Goal: Task Accomplishment & Management: Manage account settings

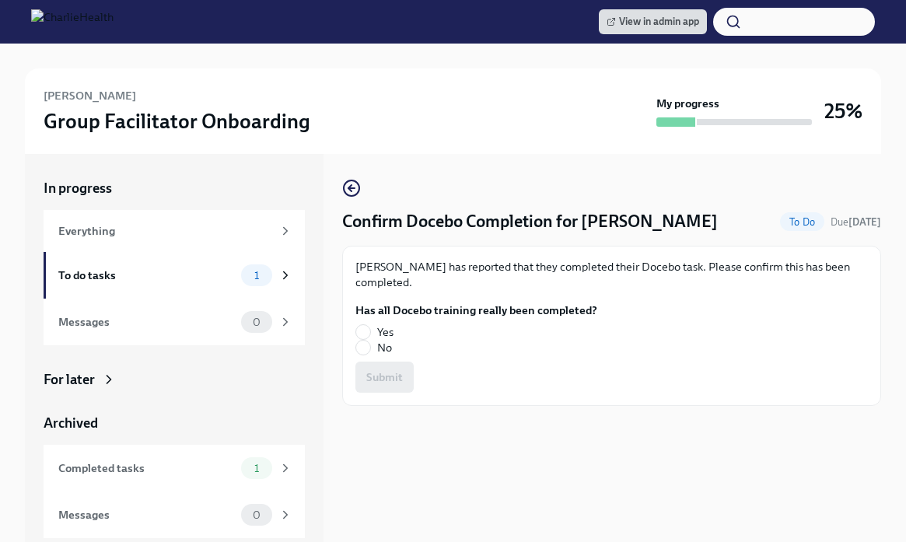
click at [376, 330] on label "Yes" at bounding box center [471, 332] width 230 height 16
click at [370, 330] on input "Yes" at bounding box center [363, 332] width 14 height 14
radio input "true"
click at [379, 373] on span "Submit" at bounding box center [384, 378] width 37 height 16
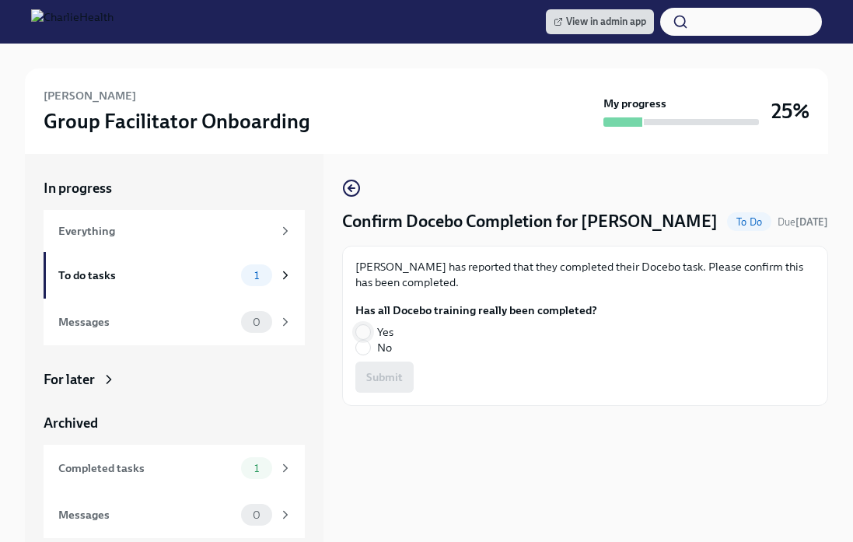
click at [361, 329] on input "Yes" at bounding box center [363, 332] width 14 height 14
radio input "true"
click at [382, 379] on span "Submit" at bounding box center [384, 378] width 37 height 16
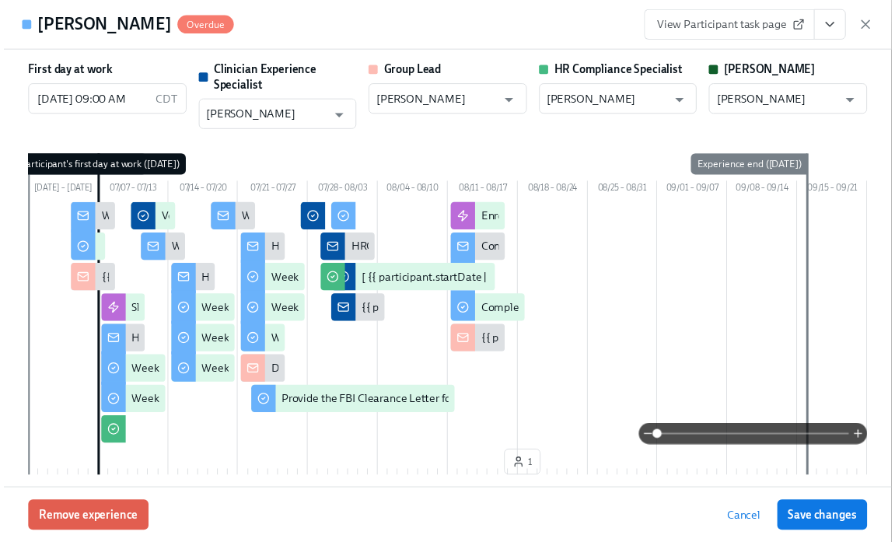
scroll to position [3168, 0]
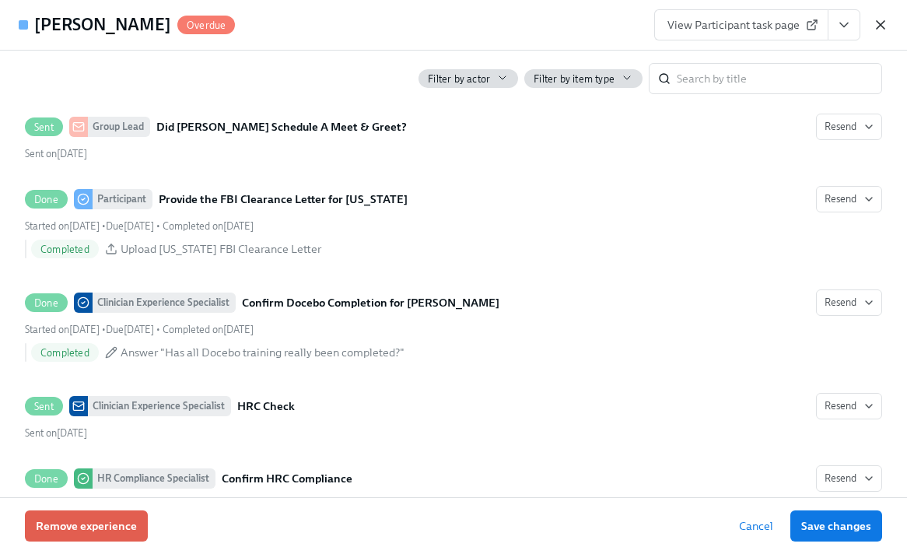
click at [885, 27] on icon "button" at bounding box center [881, 25] width 16 height 16
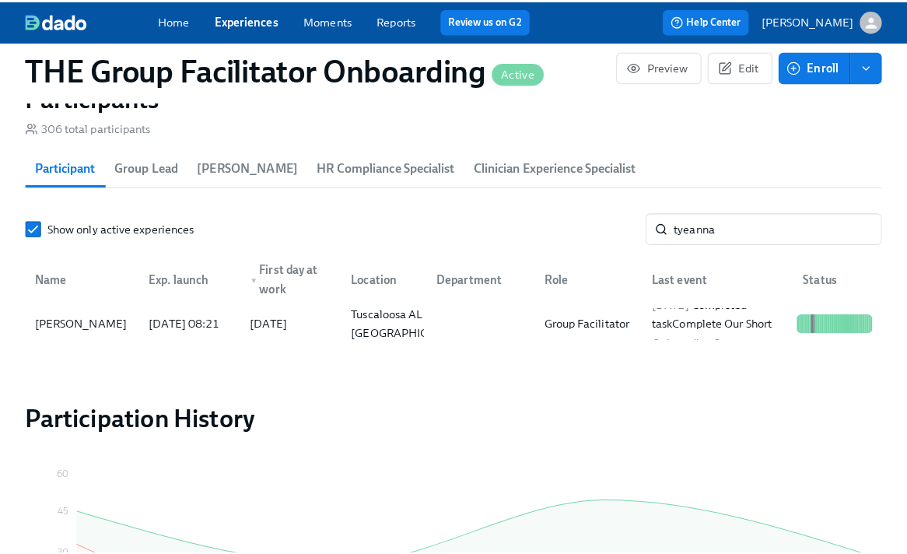
scroll to position [0, 25927]
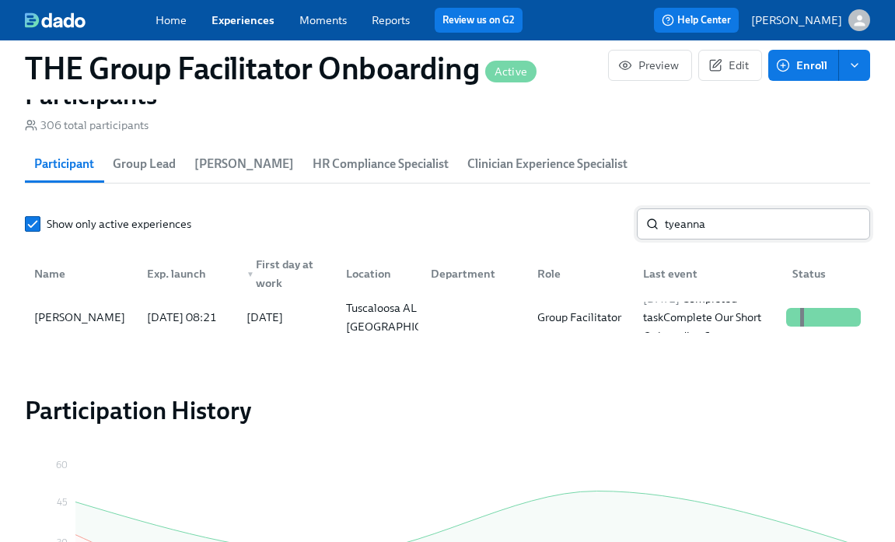
click at [693, 230] on input "tyeanna" at bounding box center [767, 223] width 205 height 31
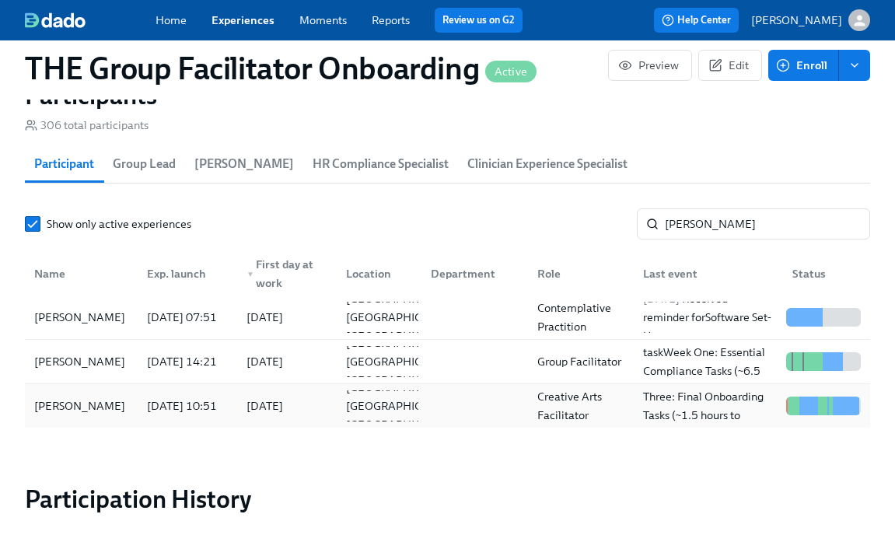
click at [89, 411] on div "Sarah Valeri" at bounding box center [79, 406] width 103 height 19
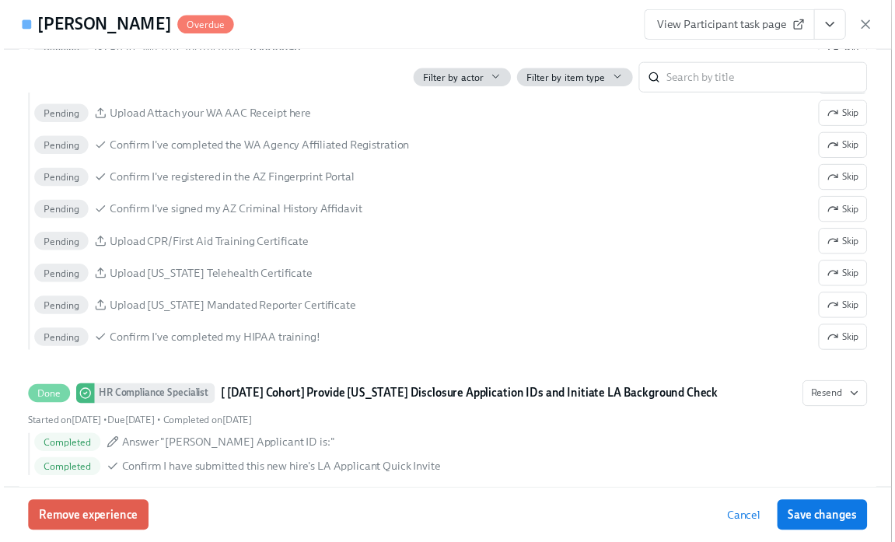
scroll to position [1358, 0]
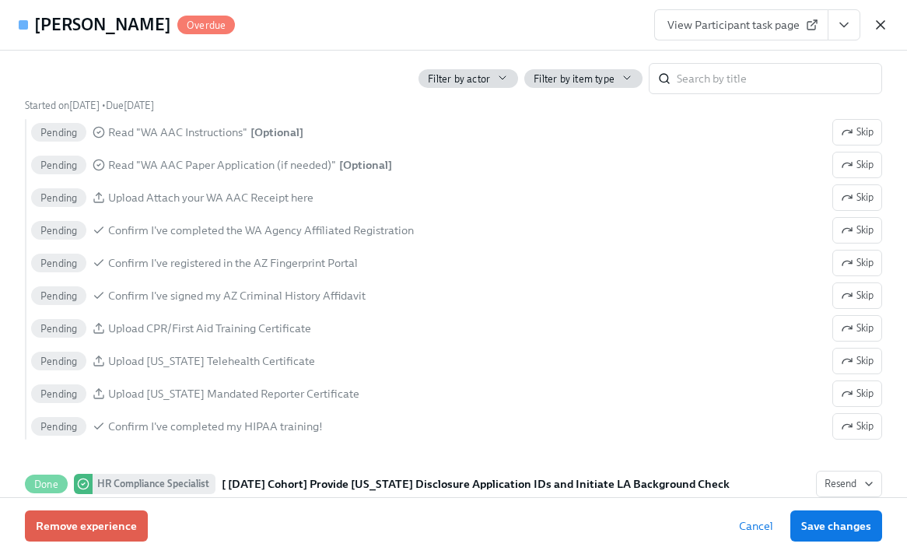
click at [881, 20] on icon "button" at bounding box center [881, 25] width 16 height 16
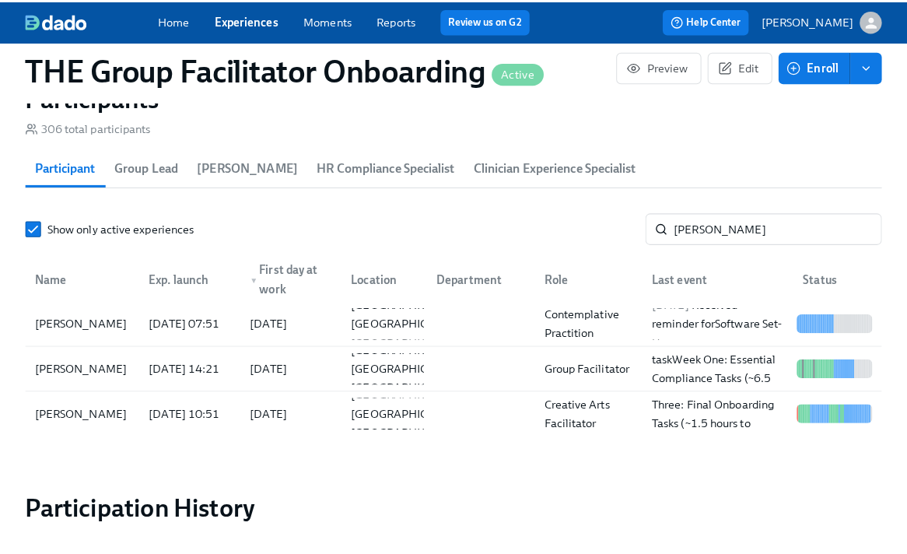
scroll to position [0, 25927]
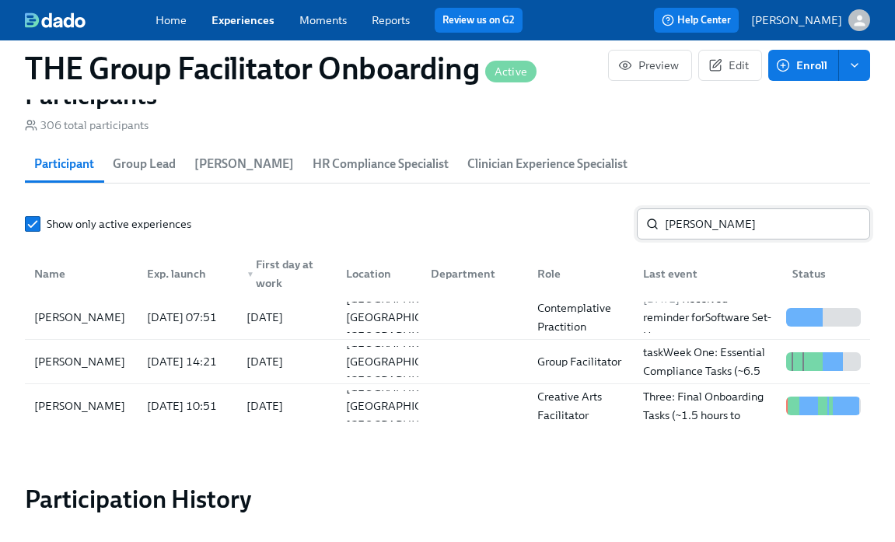
click at [675, 231] on input "sarah" at bounding box center [767, 223] width 205 height 31
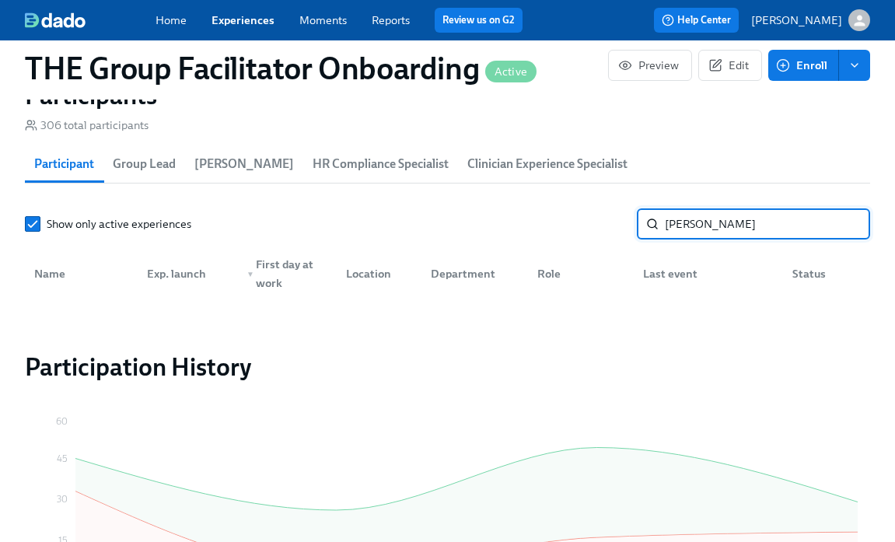
click at [726, 223] on input "segur" at bounding box center [767, 223] width 205 height 31
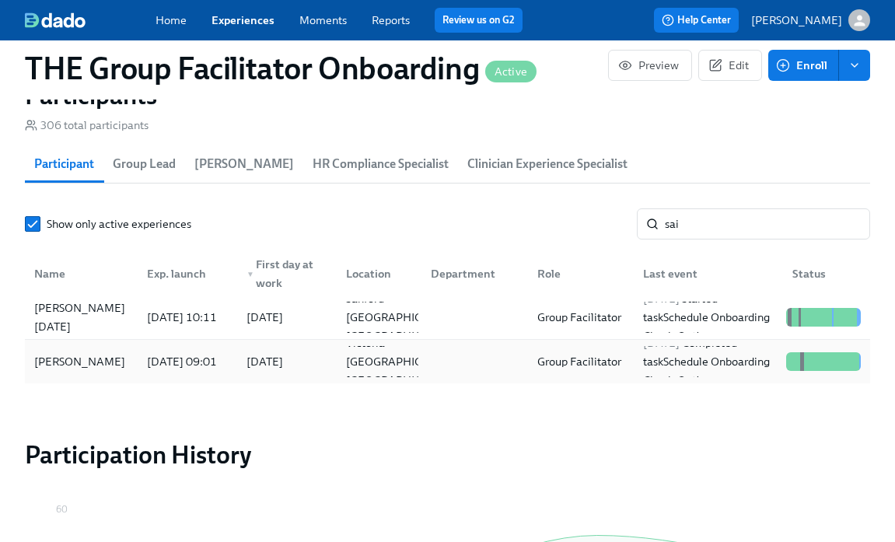
click at [458, 360] on div at bounding box center [472, 361] width 107 height 31
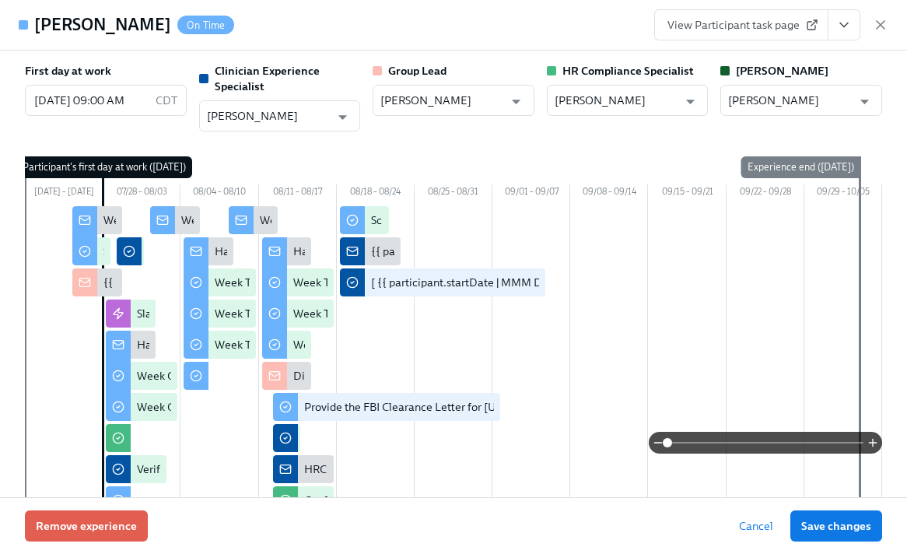
click at [850, 23] on icon "View task page" at bounding box center [844, 25] width 16 height 16
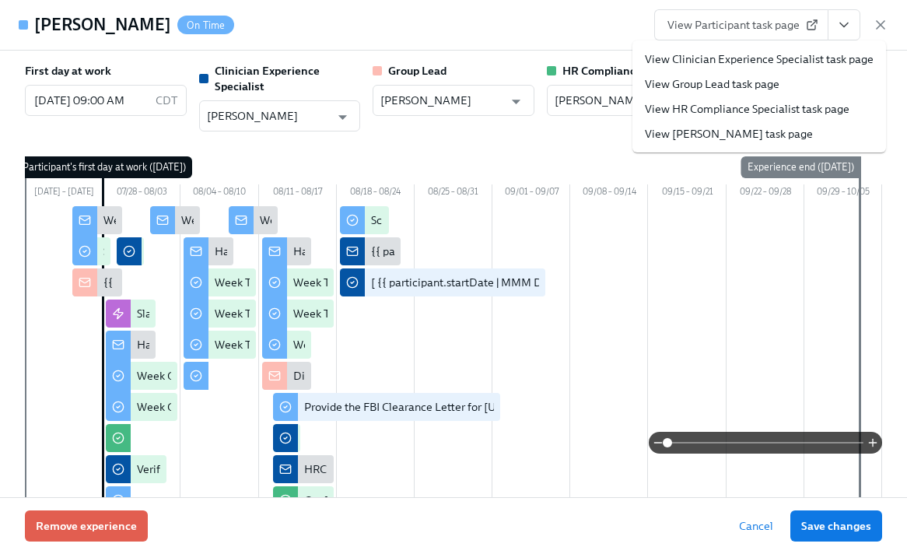
click at [796, 54] on link "View Clinician Experience Specialist task page" at bounding box center [759, 59] width 229 height 16
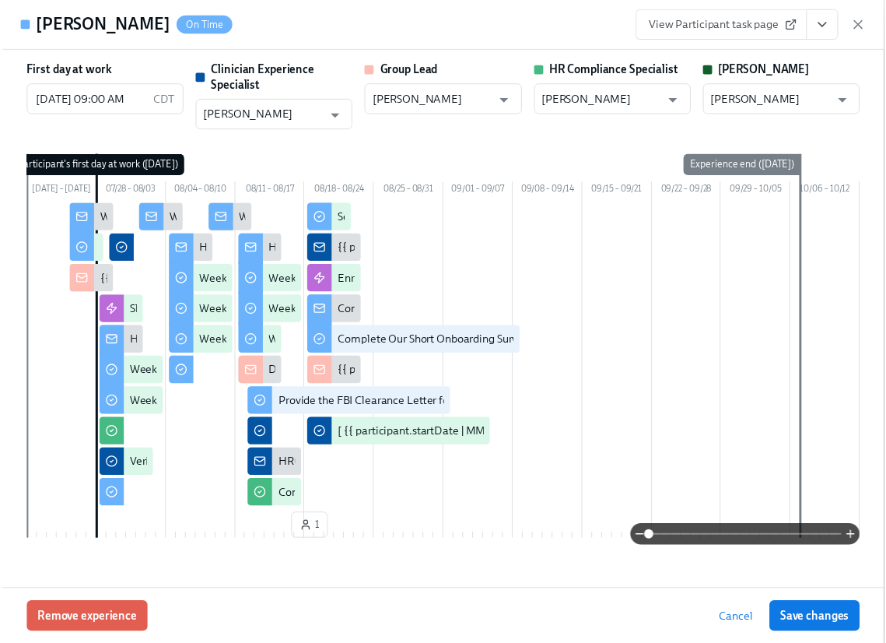
scroll to position [0, 25948]
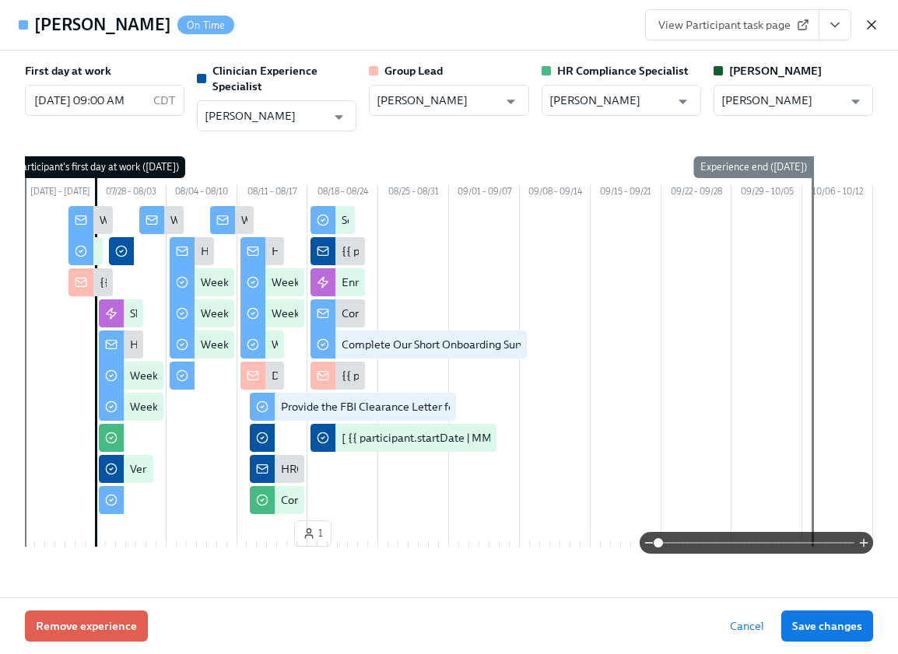
click at [871, 20] on icon "button" at bounding box center [872, 25] width 16 height 16
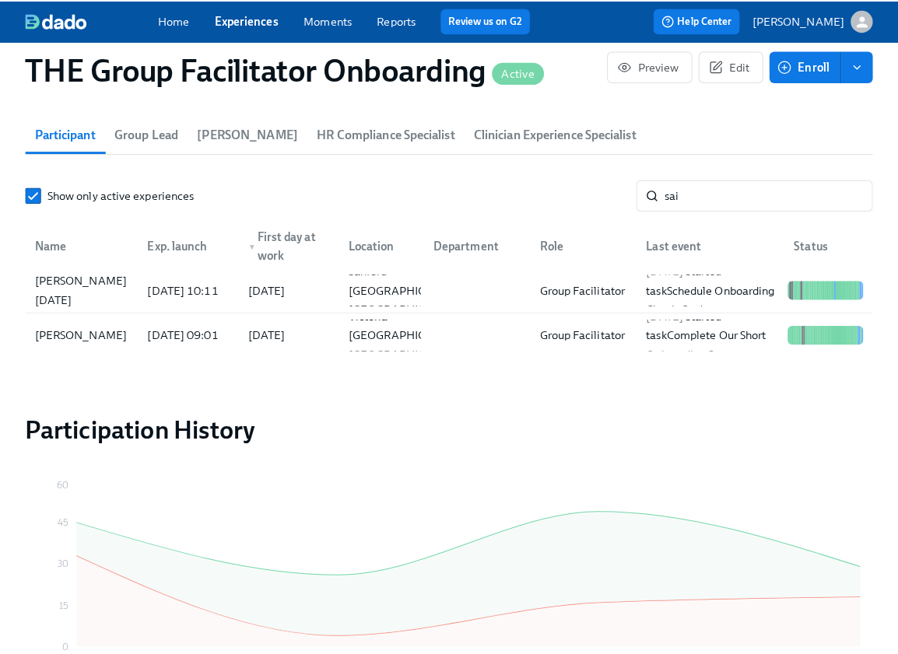
scroll to position [0, 25936]
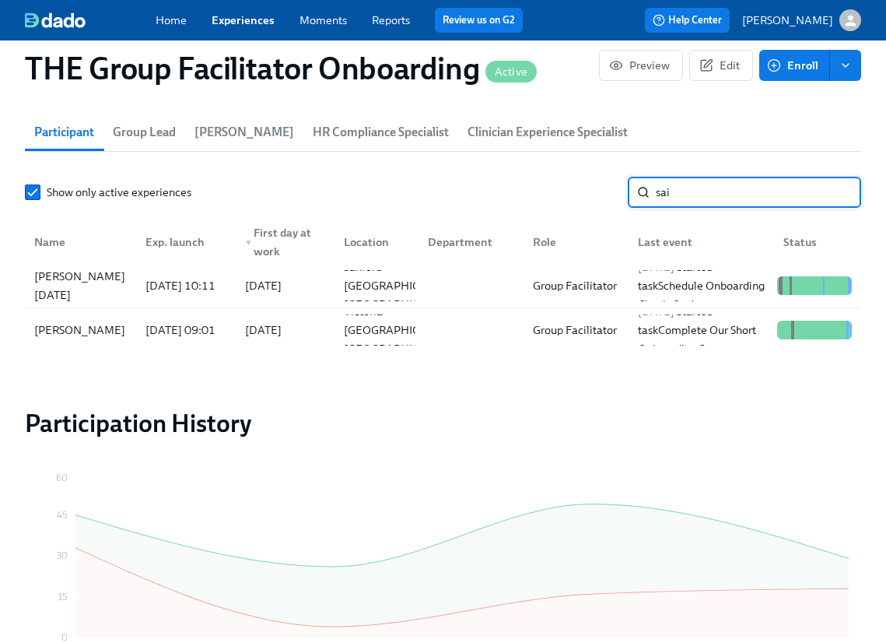
click at [718, 187] on input "sai" at bounding box center [758, 192] width 205 height 31
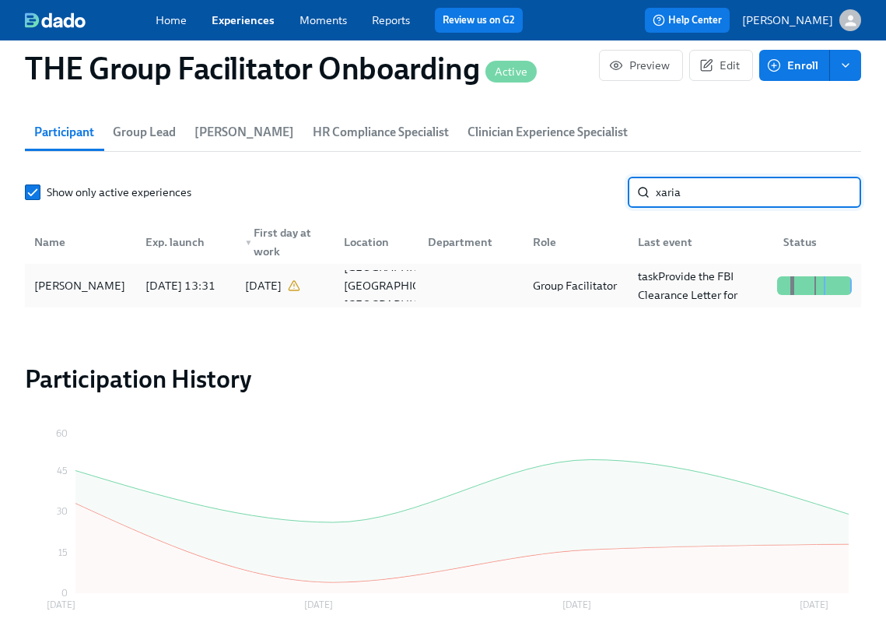
type input "xaria"
click at [113, 286] on div "Xaria Hicks" at bounding box center [80, 285] width 105 height 31
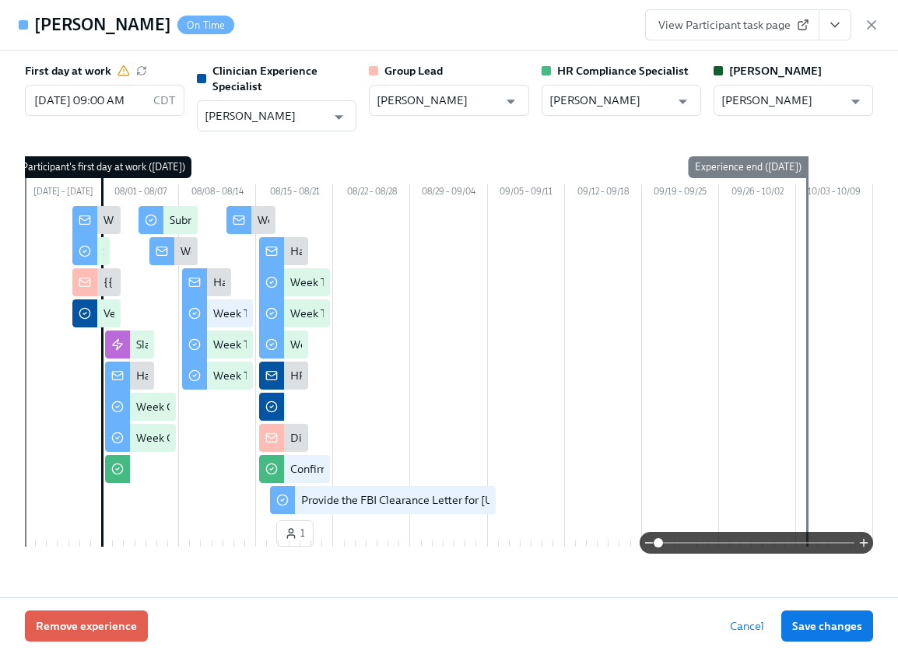
click at [837, 26] on icon "View task page" at bounding box center [835, 25] width 16 height 16
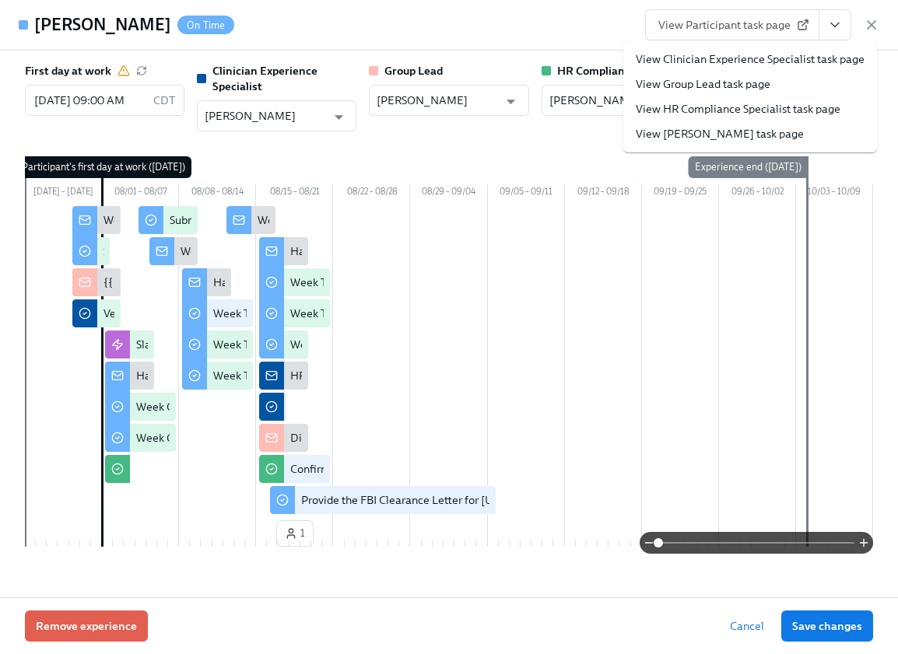
click at [812, 65] on link "View Clinician Experience Specialist task page" at bounding box center [750, 59] width 229 height 16
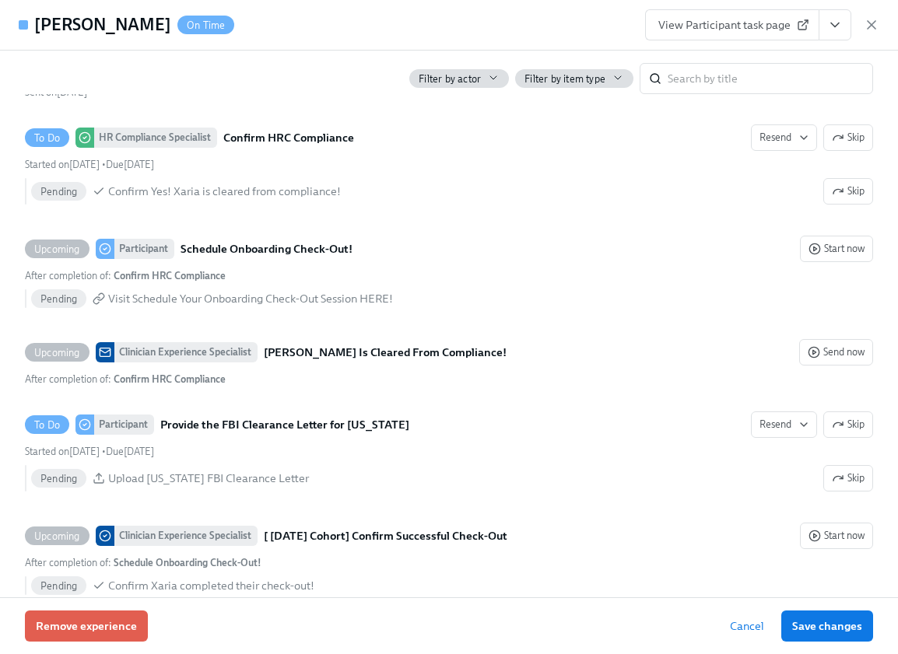
scroll to position [3527, 0]
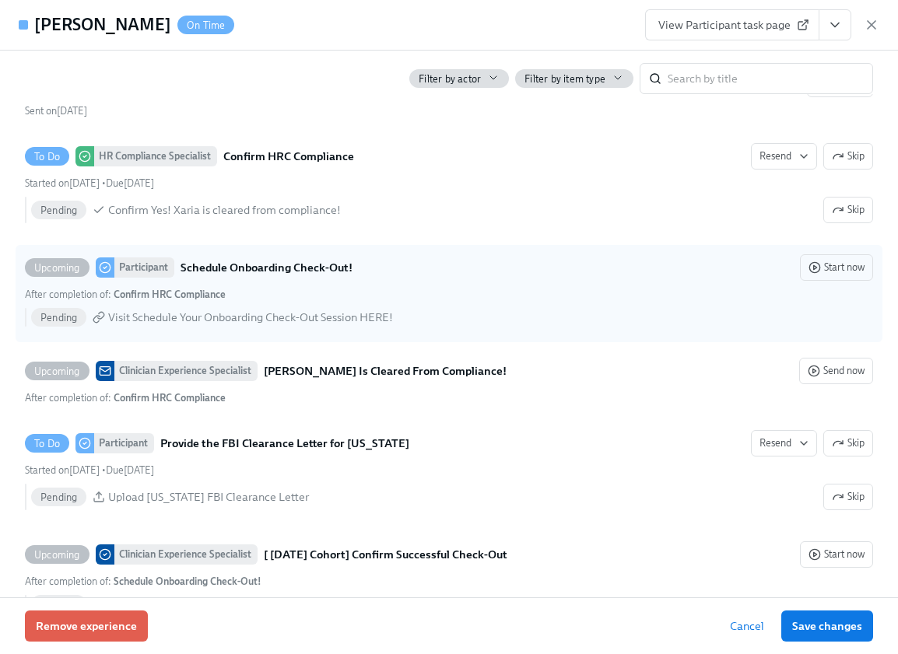
click at [222, 317] on span "Visit Schedule Your Onboarding Check-Out Session HERE!" at bounding box center [250, 318] width 285 height 16
click at [40, 275] on input "Upcoming Participant Schedule Onboarding Check-Out! Start now After completion …" at bounding box center [33, 268] width 14 height 14
checkbox input "true"
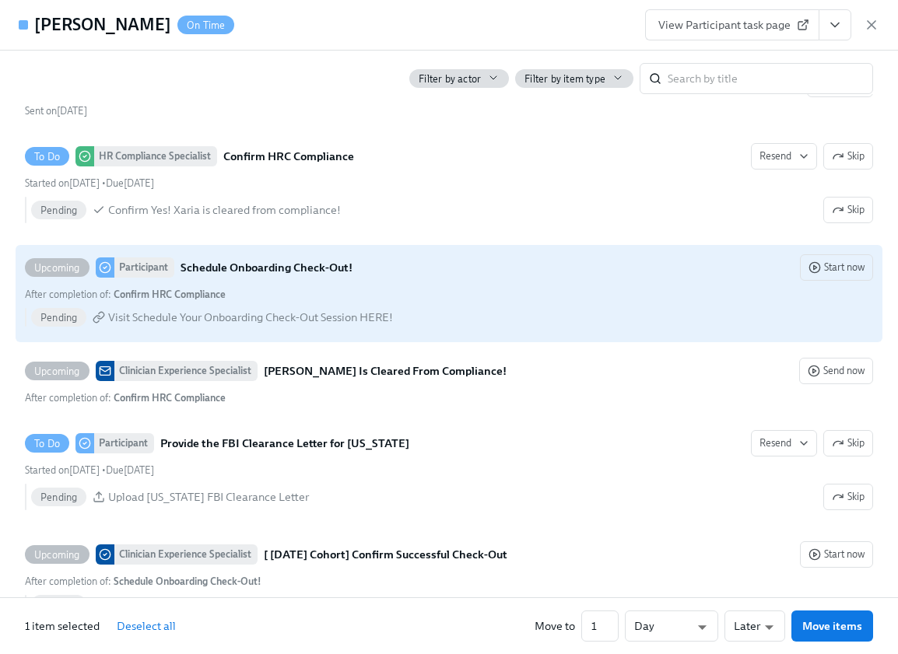
click at [12, 342] on div "First day at work 08/01/2025 09:00 AM CDT ​ Clinician Experience Specialist Lar…" at bounding box center [449, 324] width 898 height 547
click at [710, 20] on span "View Participant task page" at bounding box center [732, 25] width 148 height 16
click at [843, 261] on span "Start now" at bounding box center [836, 268] width 56 height 16
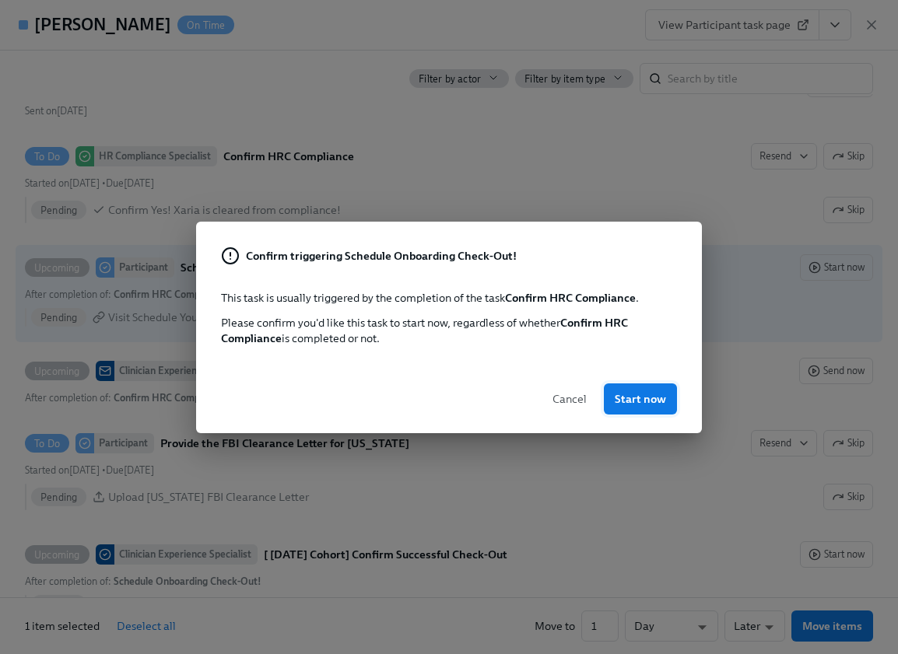
click at [657, 401] on span "Start now" at bounding box center [640, 399] width 51 height 16
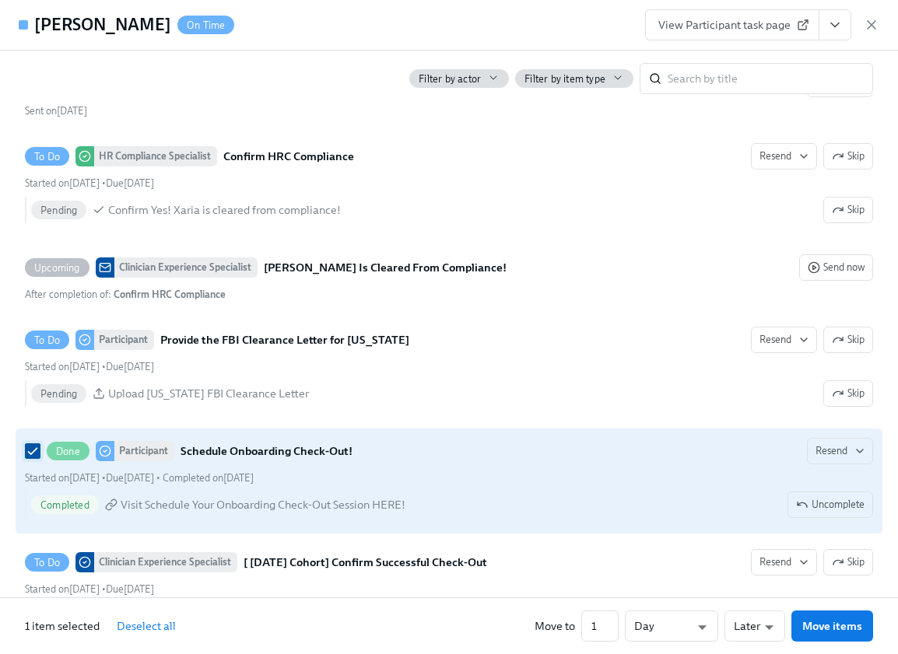
click at [36, 450] on input "Done Participant Schedule Onboarding Check-Out! Resend Started on August 18th •…" at bounding box center [33, 451] width 14 height 14
checkbox input "false"
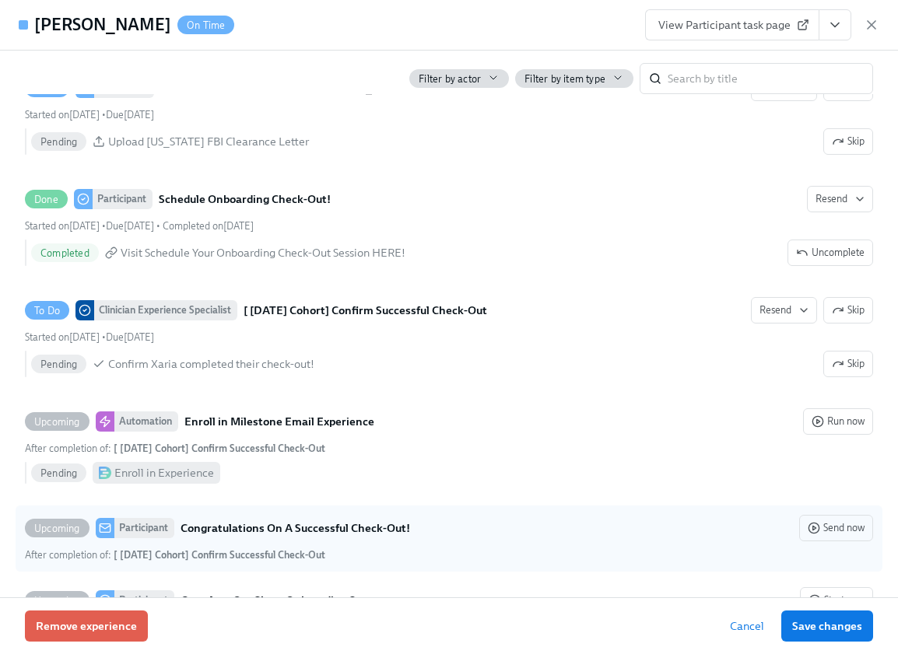
scroll to position [3772, 0]
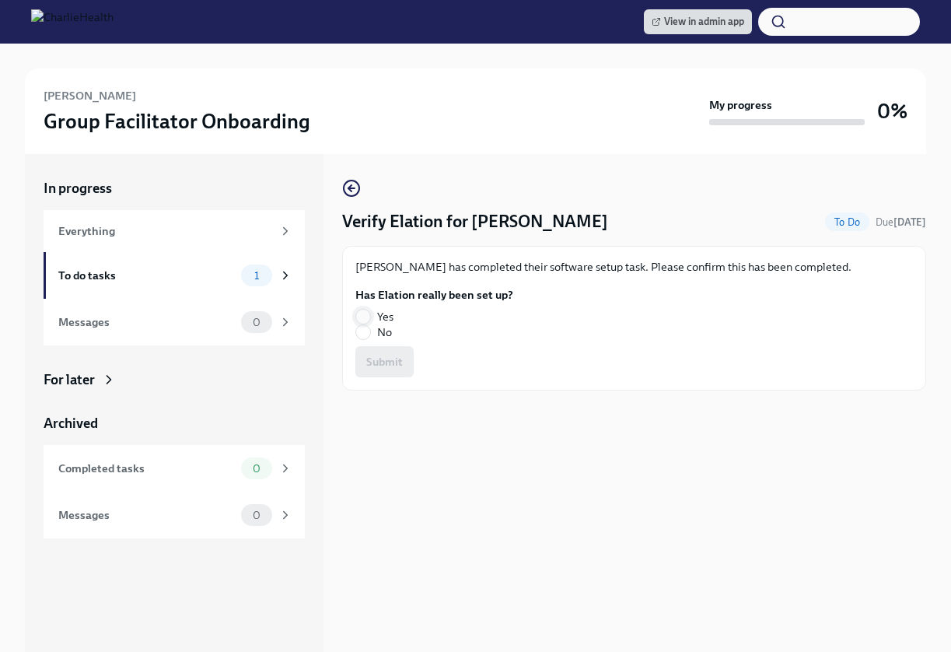
click at [365, 311] on input "Yes" at bounding box center [363, 317] width 14 height 14
radio input "true"
click at [377, 364] on span "Submit" at bounding box center [384, 362] width 37 height 16
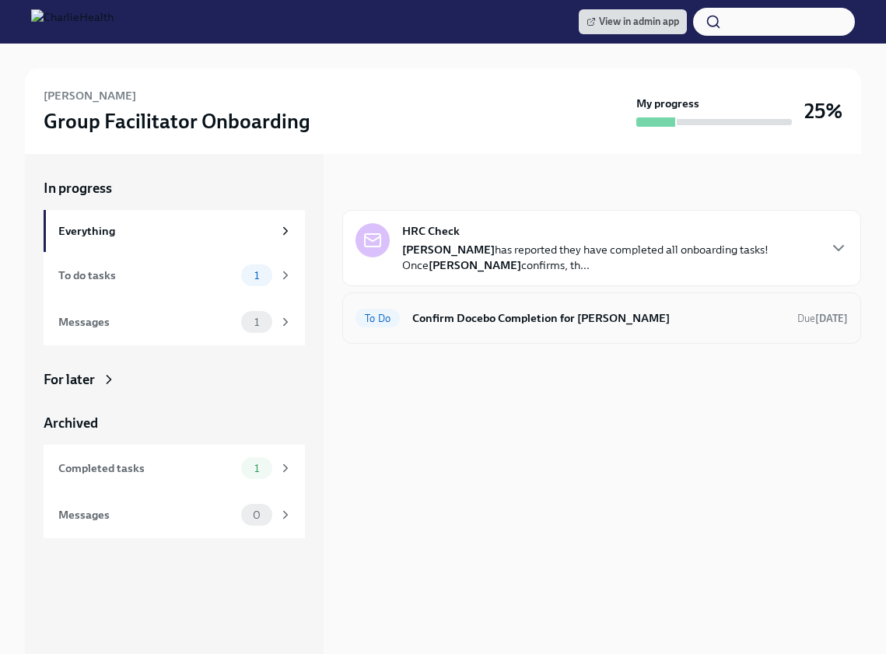
click at [558, 321] on h6 "Confirm Docebo Completion for Xaria Hicks" at bounding box center [598, 318] width 373 height 17
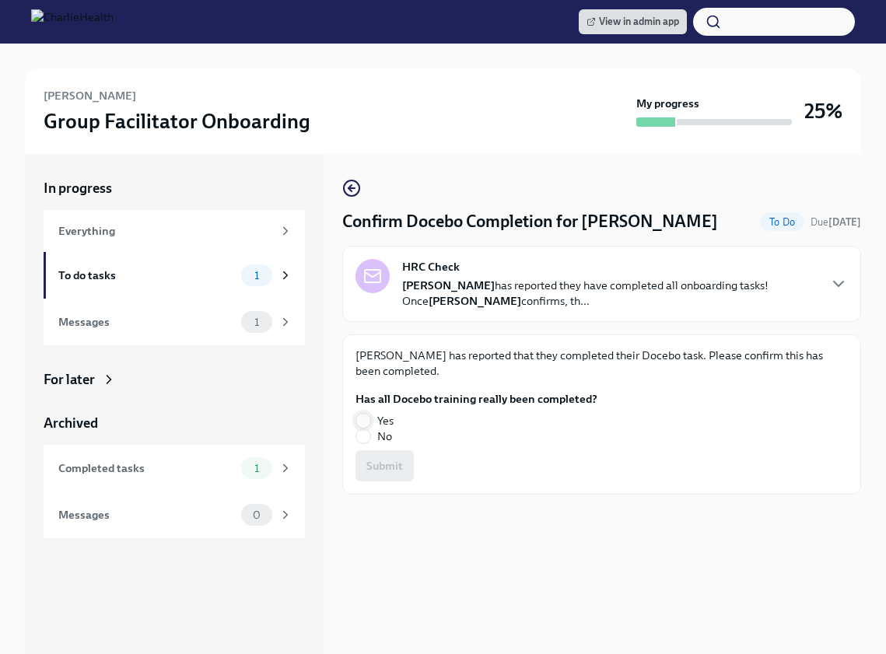
click at [365, 415] on input "Yes" at bounding box center [363, 421] width 14 height 14
radio input "true"
click at [399, 468] on span "Submit" at bounding box center [384, 466] width 37 height 16
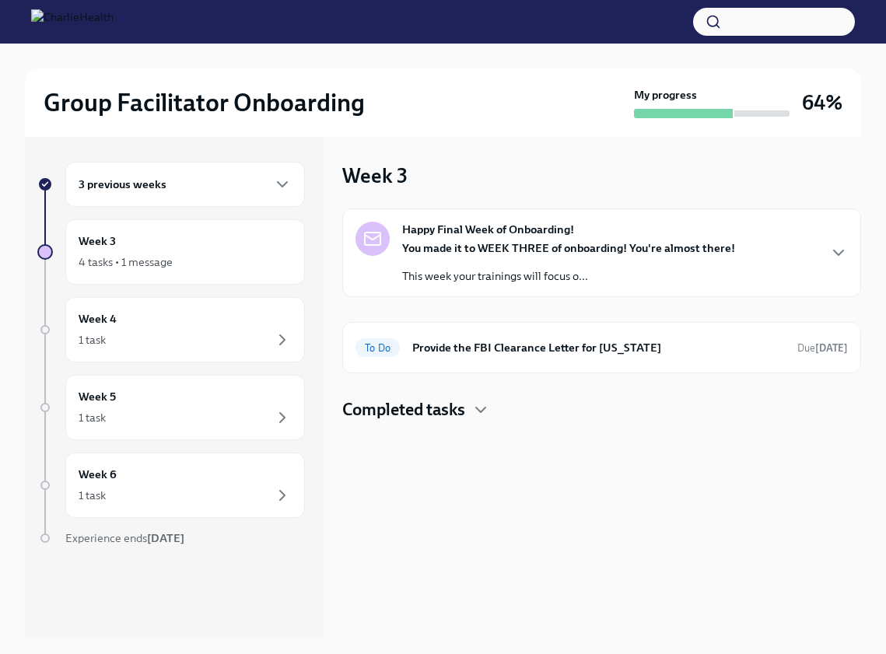
click at [577, 258] on div "You made it to WEEK THREE of onboarding! You're almost there! This week your tr…" at bounding box center [568, 262] width 333 height 44
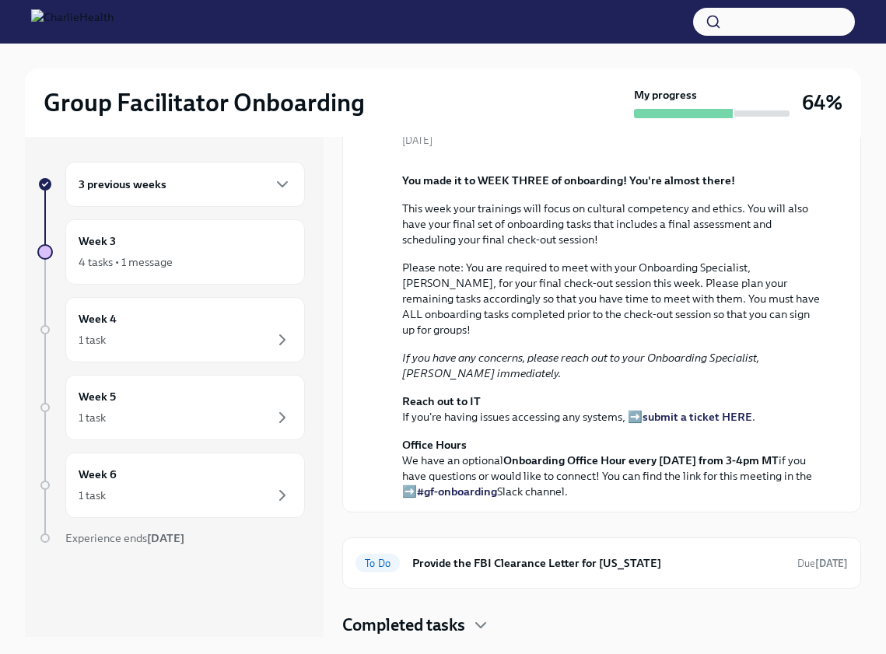
scroll to position [304, 0]
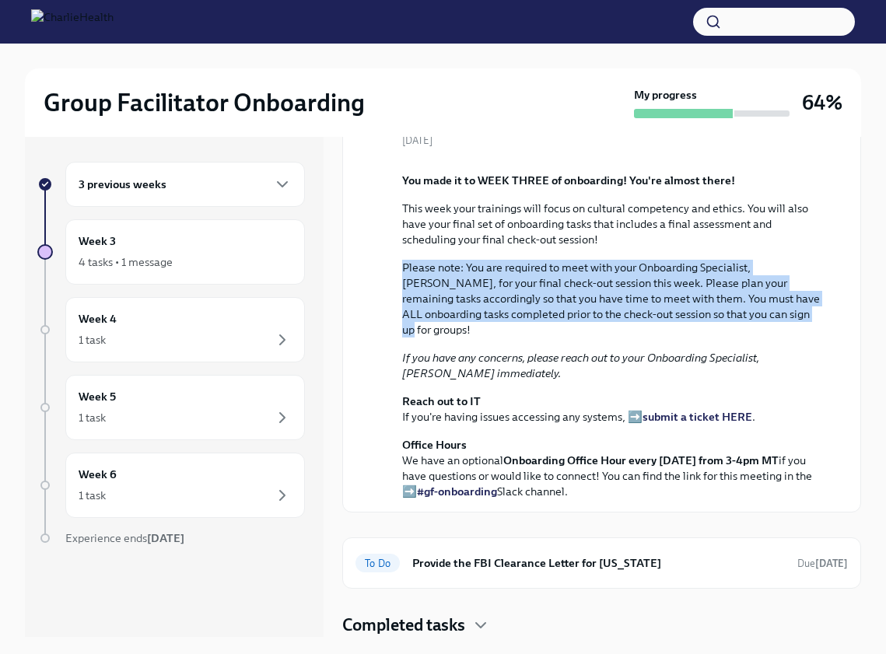
drag, startPoint x: 847, startPoint y: 373, endPoint x: 852, endPoint y: 296, distance: 77.2
click at [853, 293] on div "Week 3 Happy Final Week of Onboarding! August 15th You made it to WEEK THREE of…" at bounding box center [601, 387] width 519 height 500
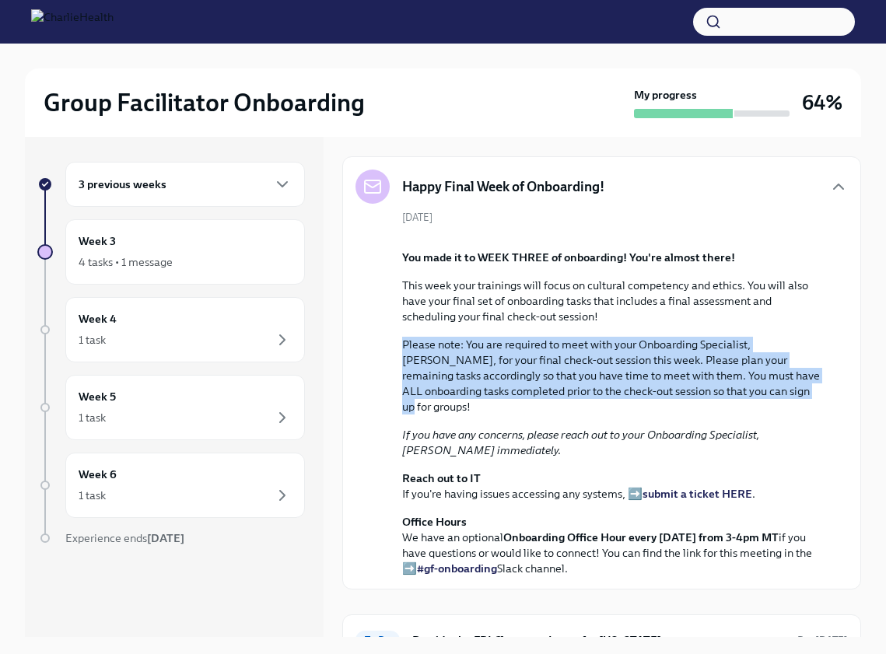
scroll to position [17, 0]
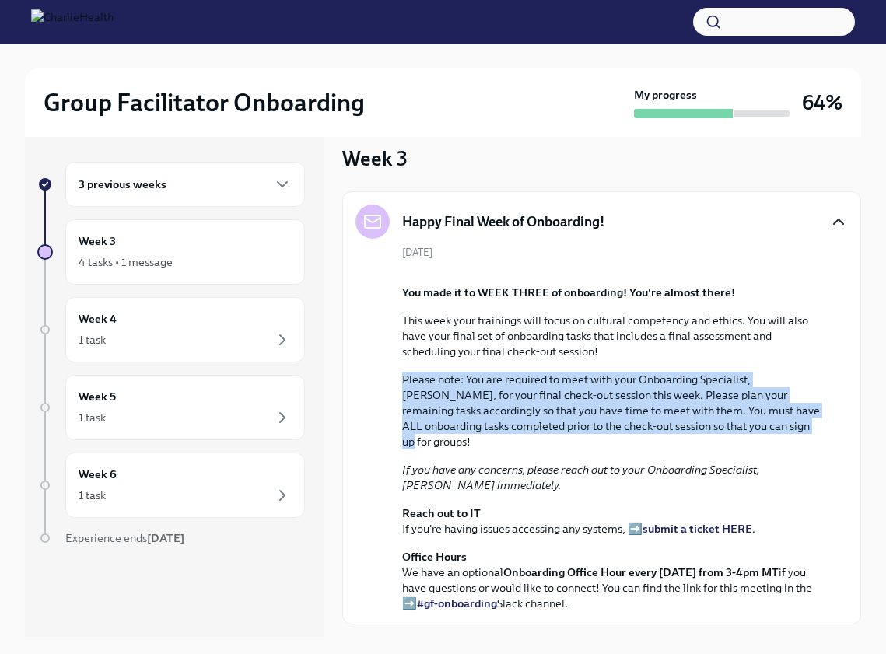
click at [829, 230] on icon "button" at bounding box center [838, 221] width 19 height 19
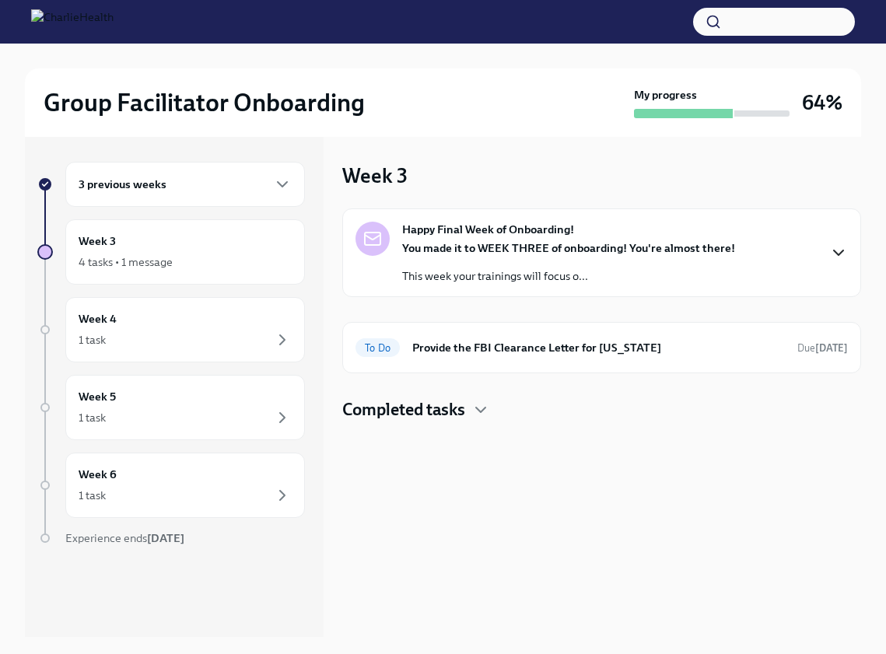
click at [468, 413] on div "Completed tasks" at bounding box center [601, 409] width 519 height 23
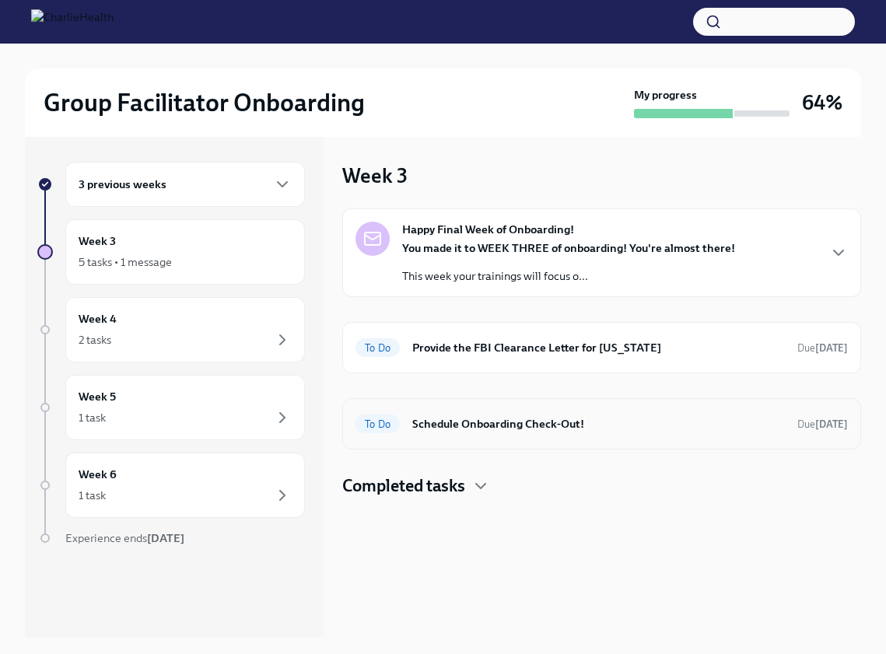
click at [539, 425] on h6 "Schedule Onboarding Check-Out!" at bounding box center [598, 423] width 373 height 17
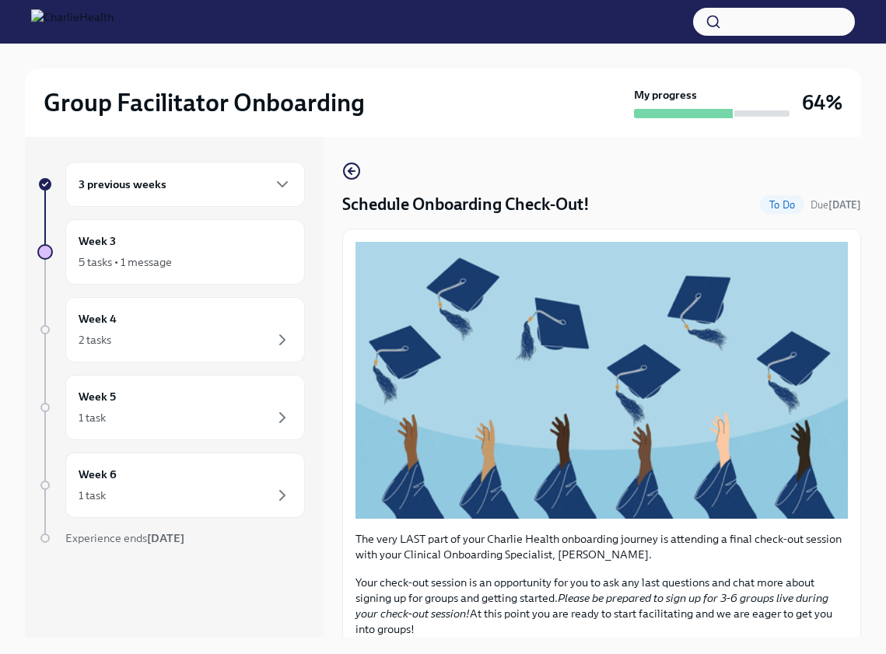
scroll to position [194, 0]
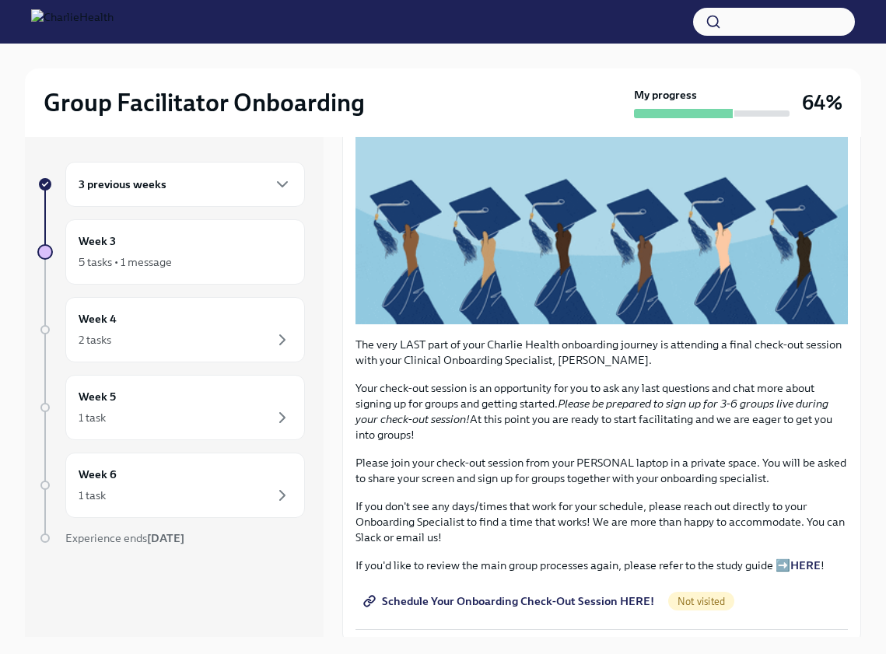
click at [606, 594] on span "Schedule Your Onboarding Check-Out Session HERE!" at bounding box center [510, 602] width 288 height 16
